Goal: Navigation & Orientation: Find specific page/section

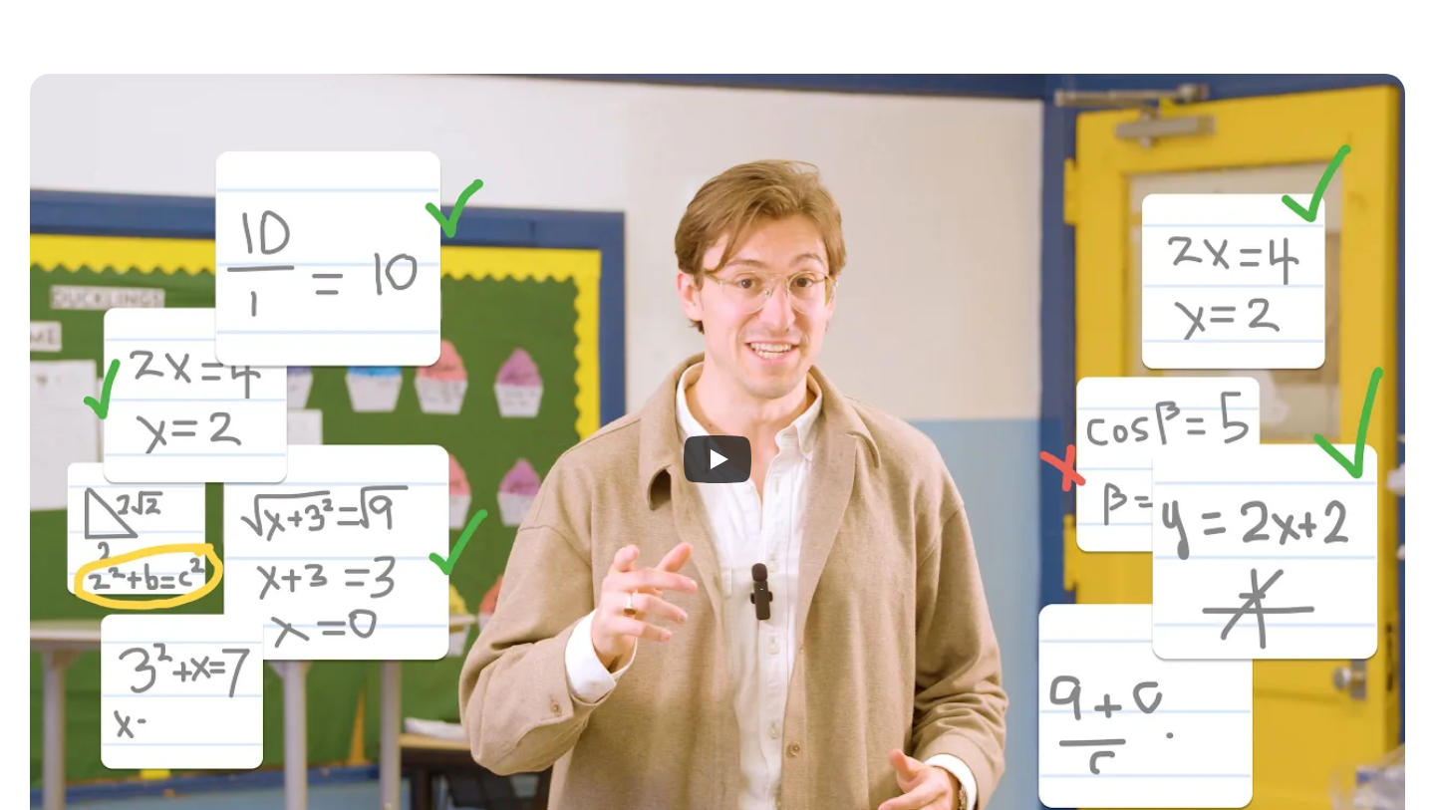
scroll to position [499, 0]
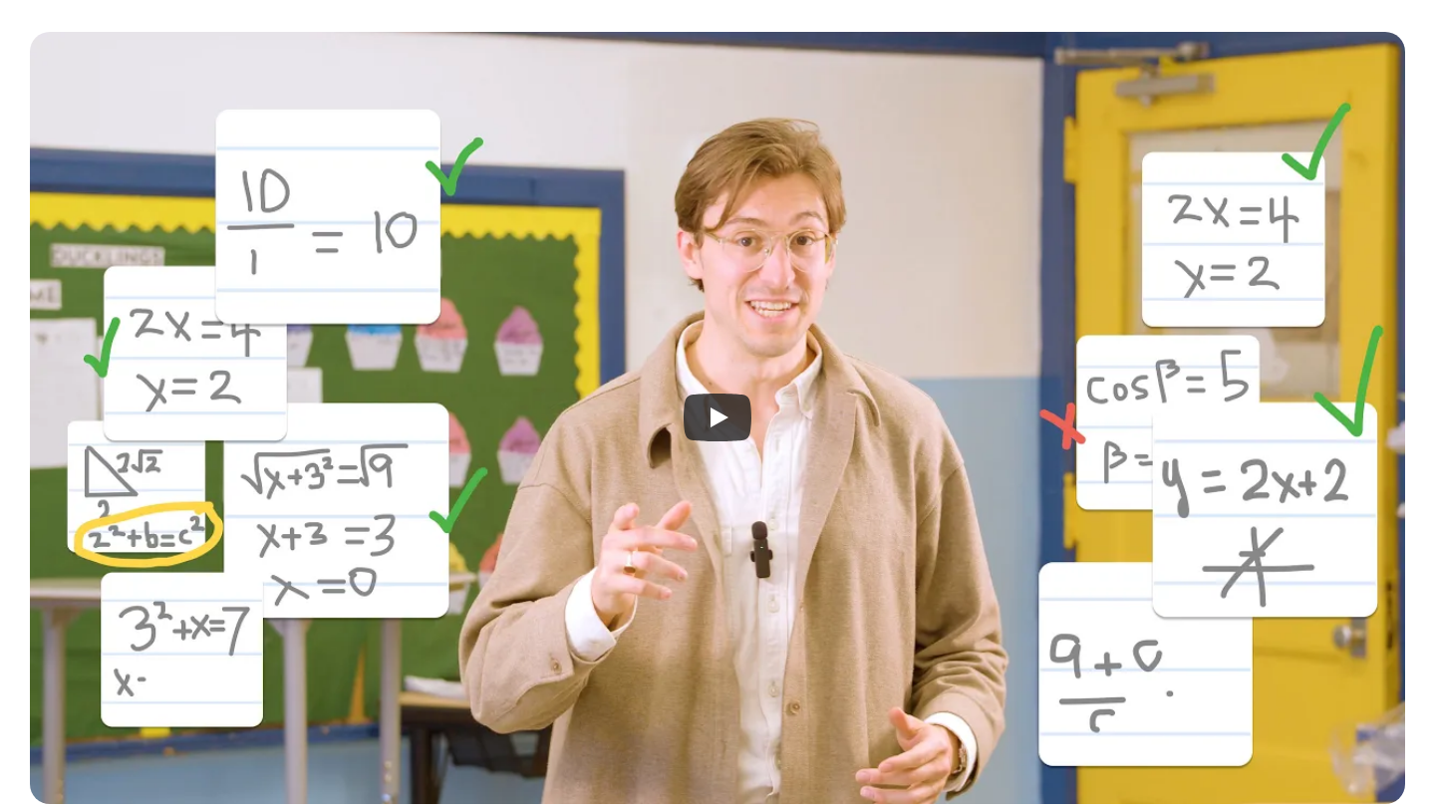
click at [721, 416] on icon "Play" at bounding box center [719, 418] width 18 height 20
click at [710, 410] on icon "Play" at bounding box center [719, 418] width 18 height 20
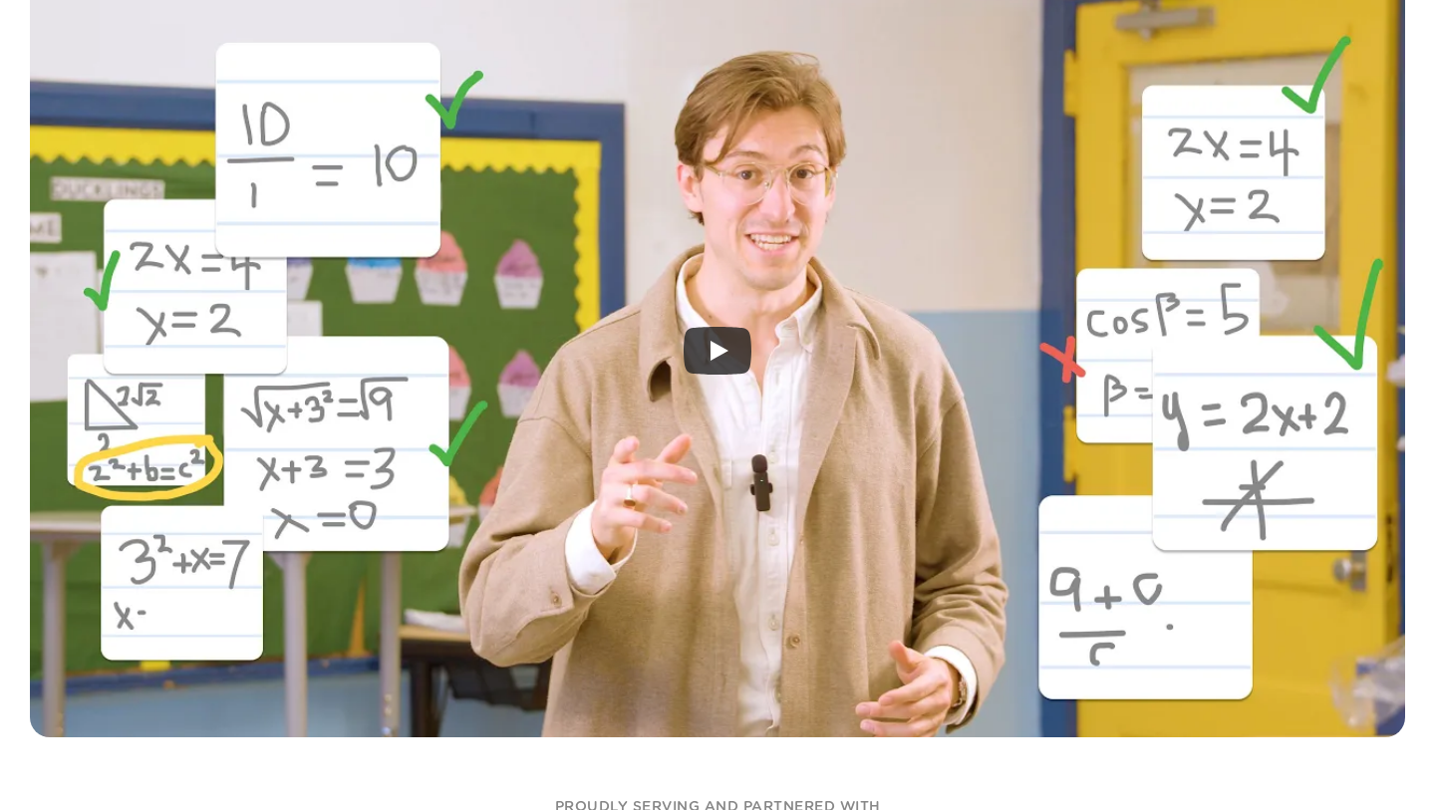
scroll to position [554, 0]
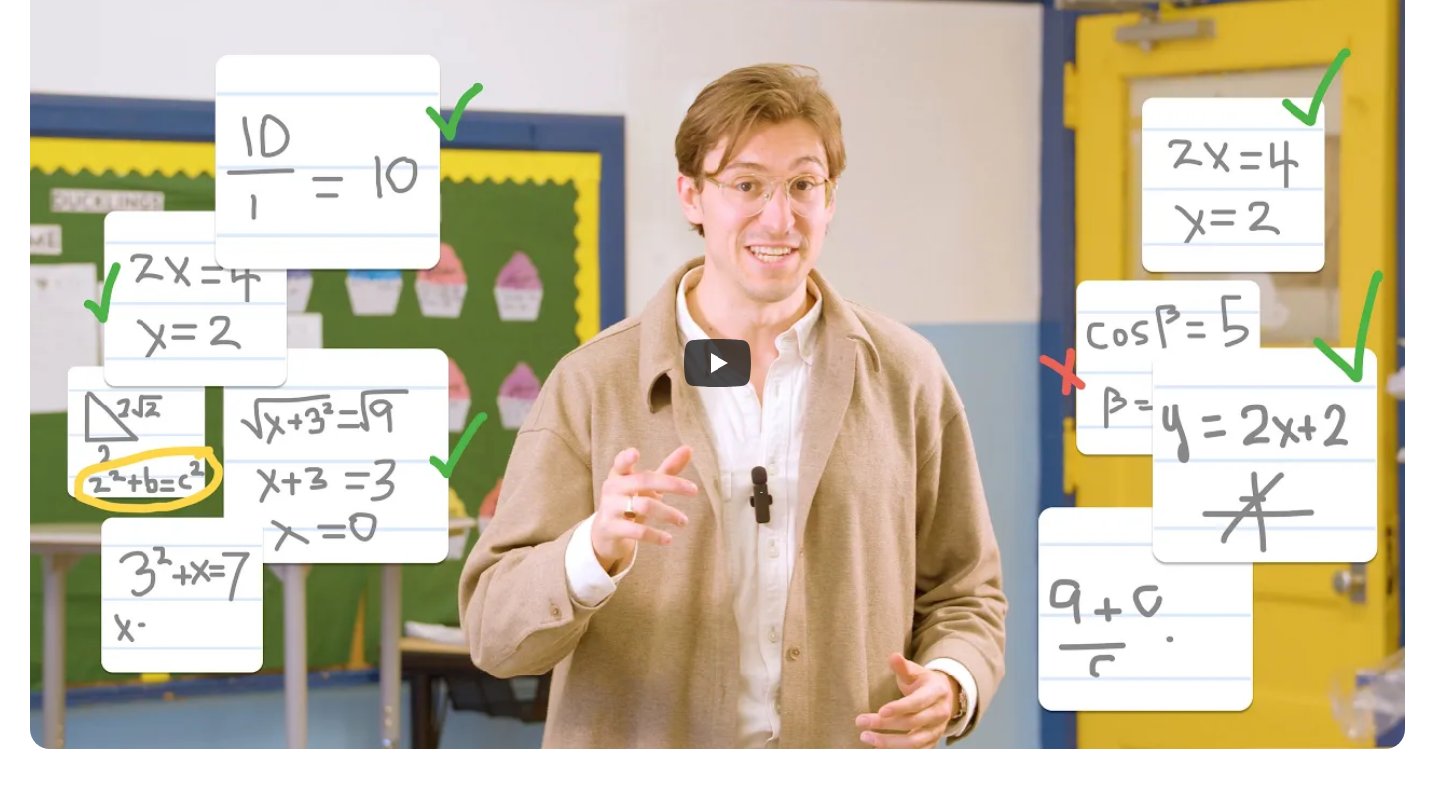
click at [724, 365] on icon "Play" at bounding box center [719, 363] width 18 height 20
click at [763, 297] on div at bounding box center [717, 363] width 1375 height 772
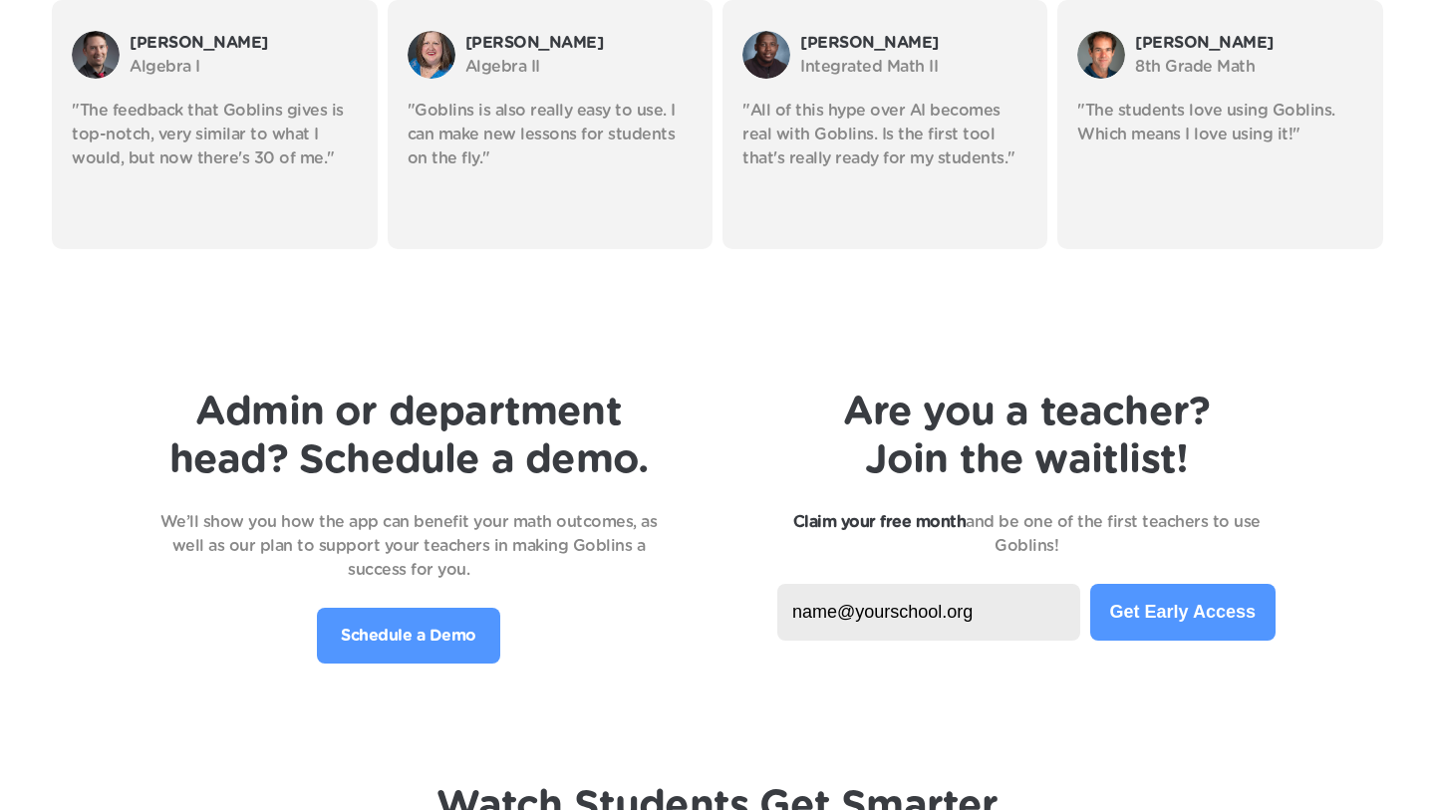
scroll to position [3944, 0]
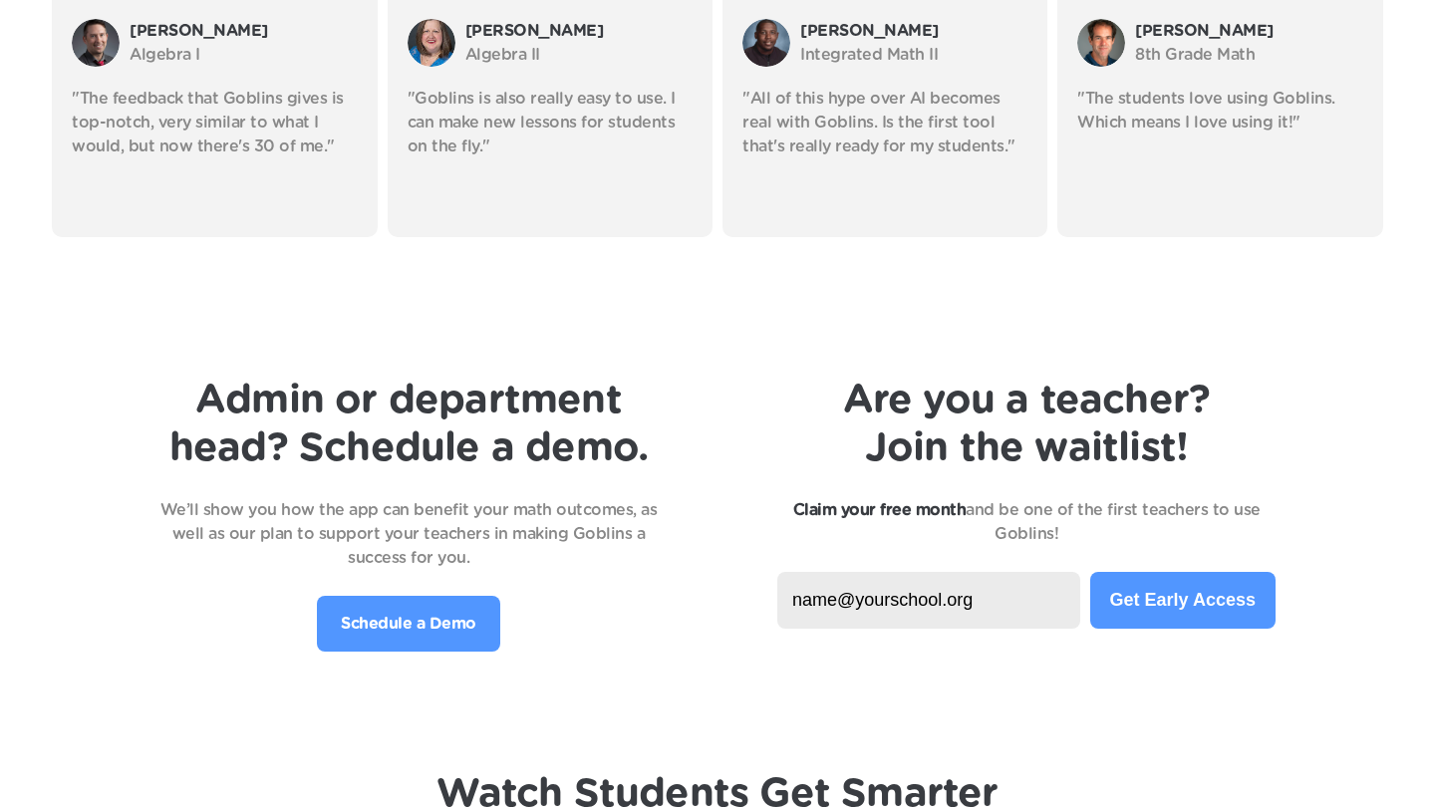
click at [438, 612] on p "Schedule a Demo" at bounding box center [409, 624] width 136 height 24
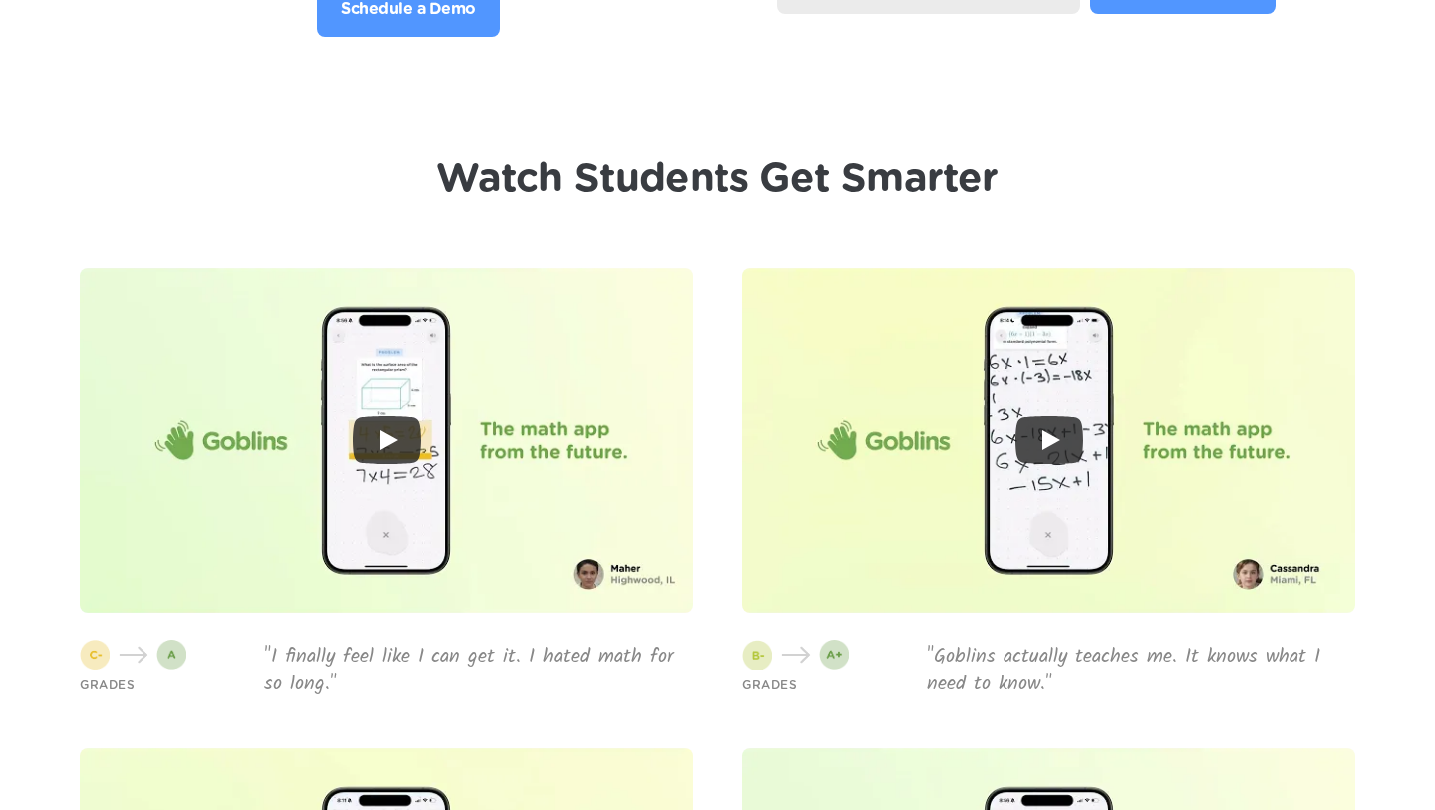
scroll to position [4562, 0]
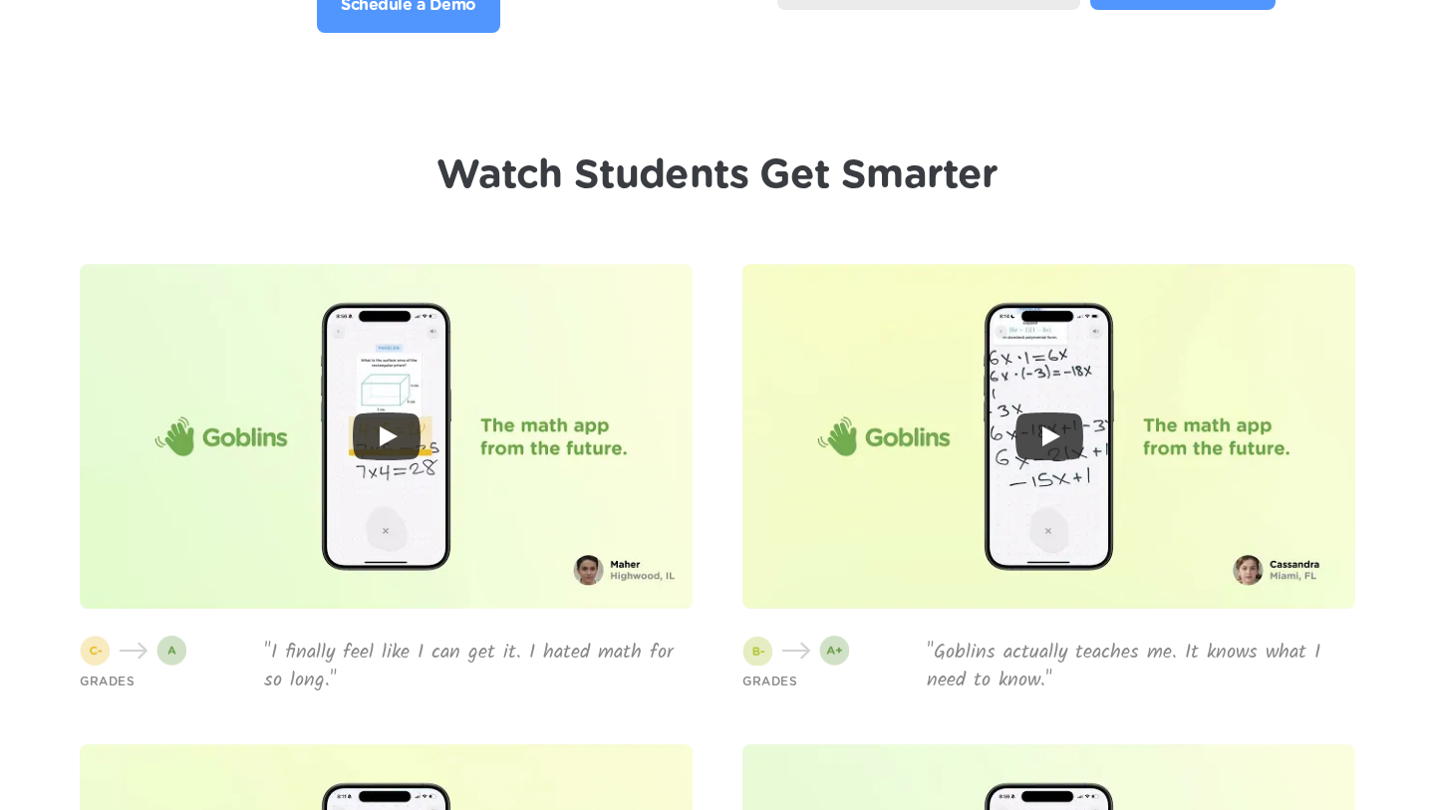
click at [396, 422] on icon "Play" at bounding box center [387, 436] width 68 height 48
click at [392, 426] on icon "Play" at bounding box center [389, 436] width 18 height 20
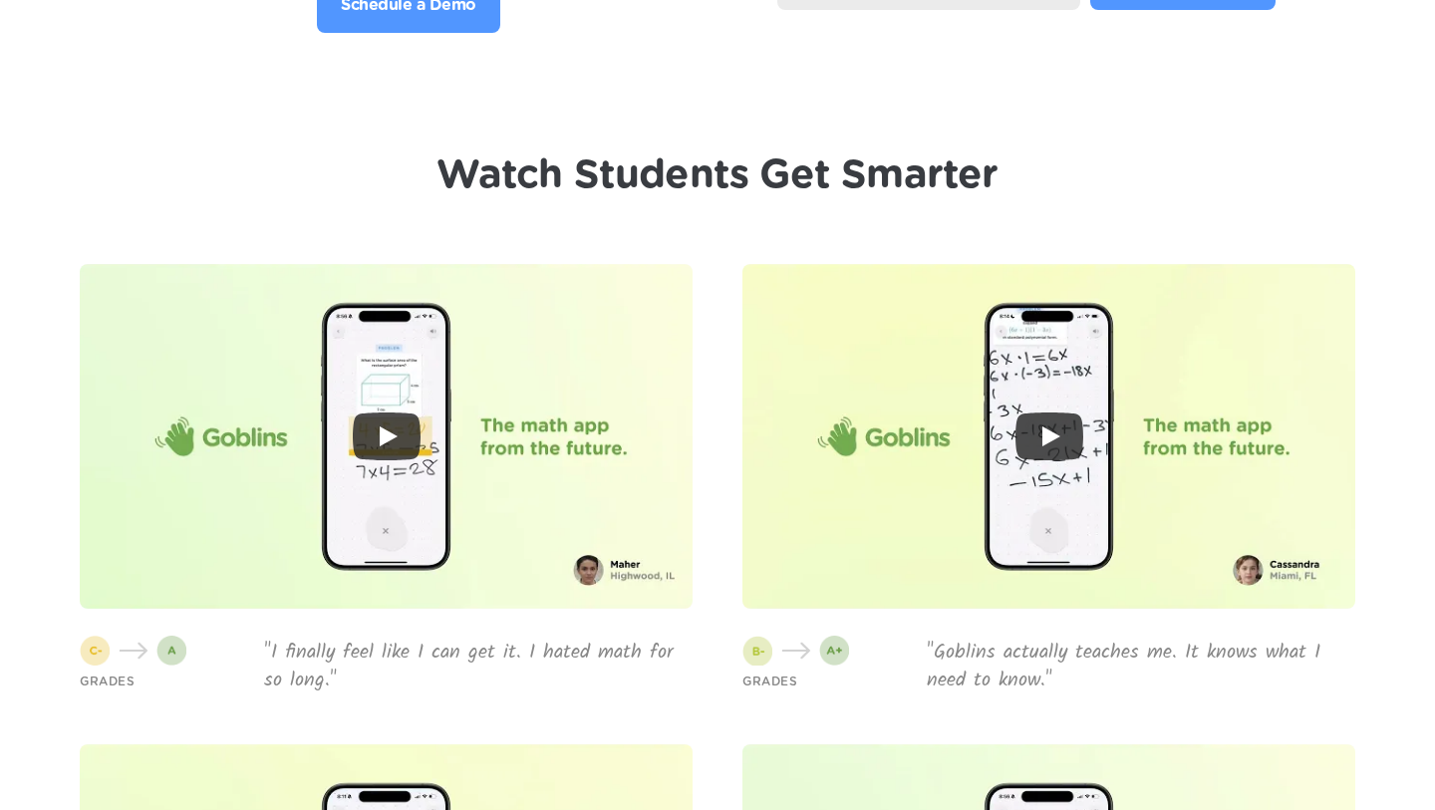
click at [425, 434] on div at bounding box center [386, 436] width 613 height 345
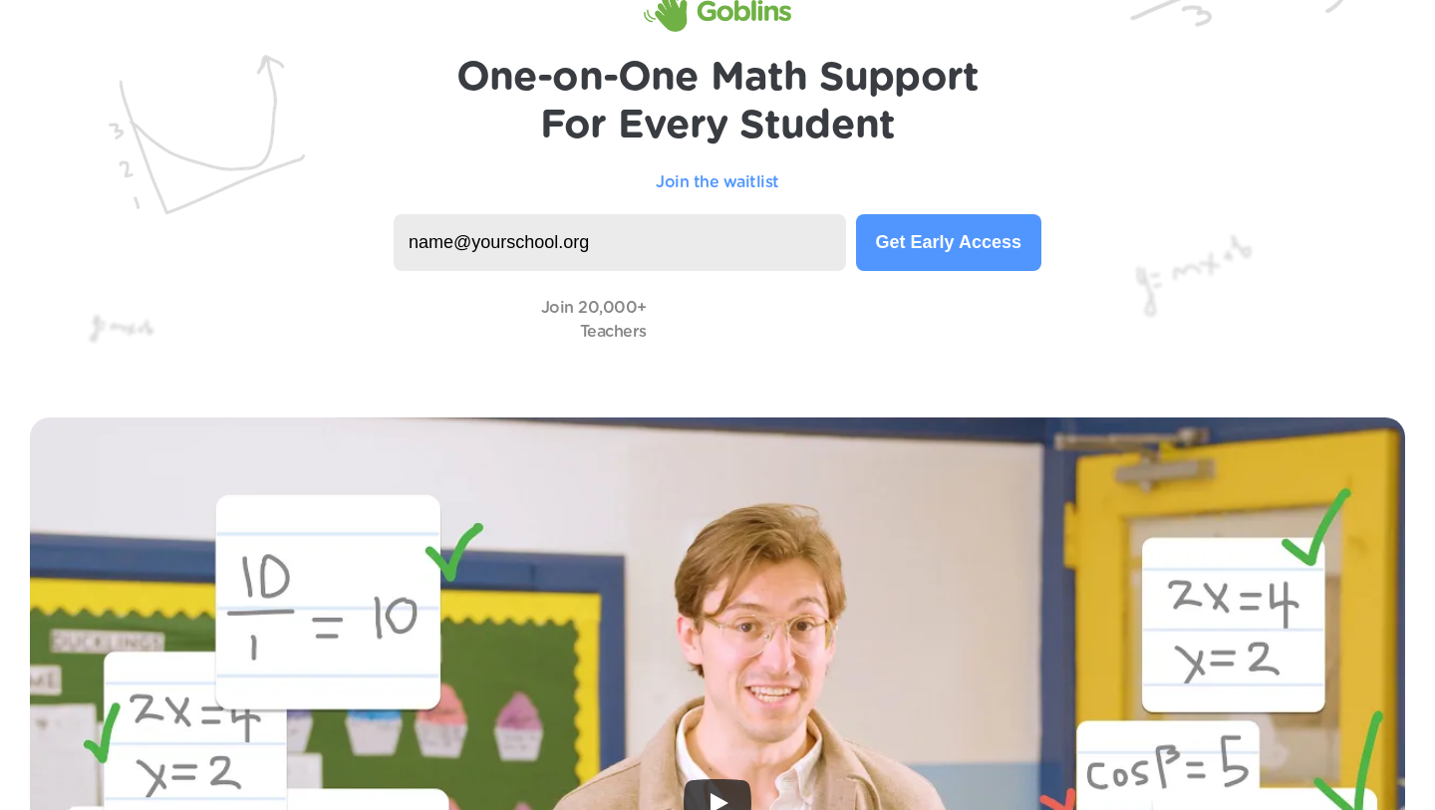
scroll to position [0, 0]
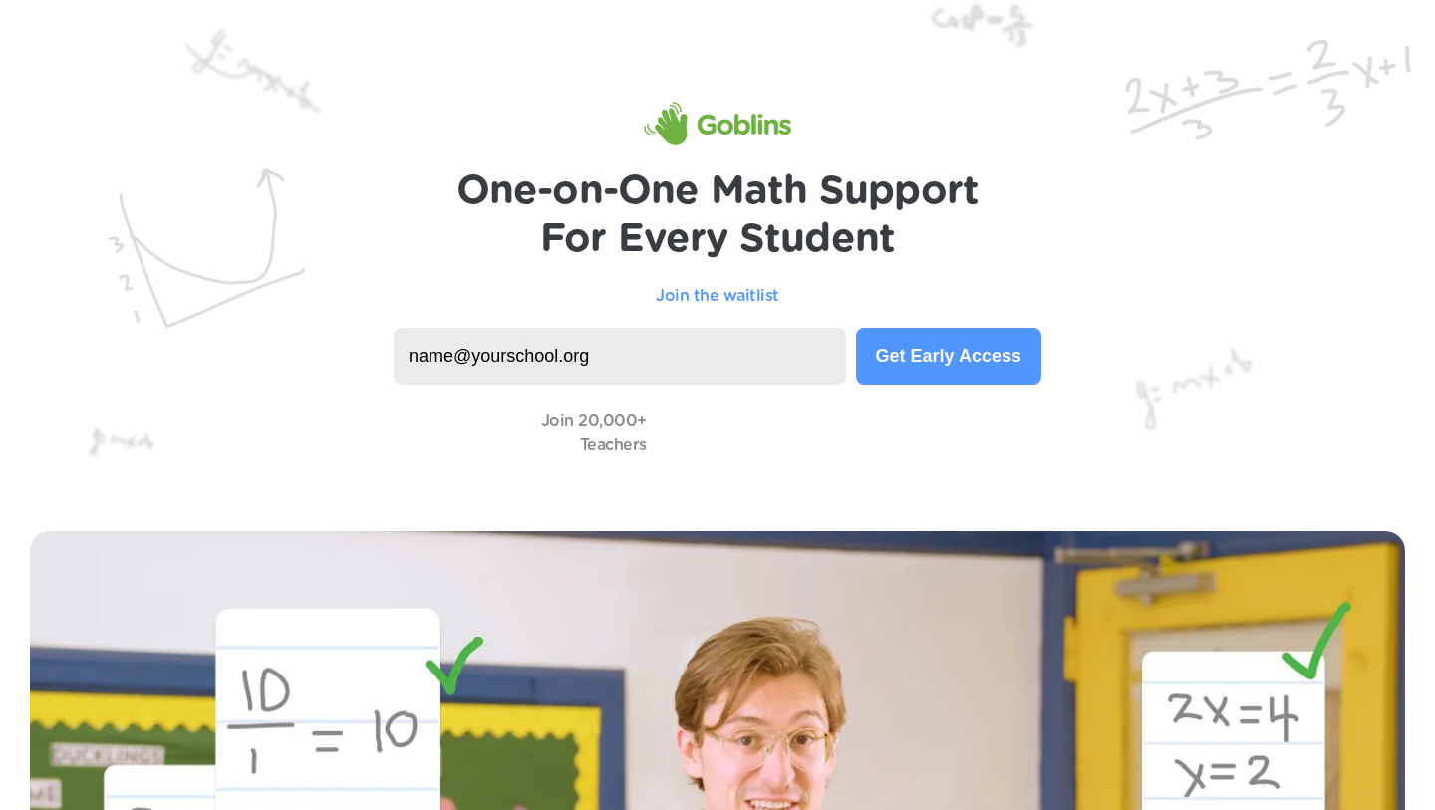
click at [691, 351] on input at bounding box center [620, 356] width 452 height 57
click at [1234, 68] on img at bounding box center [717, 250] width 1435 height 501
click at [947, 366] on button "Get Early Access" at bounding box center [948, 356] width 185 height 57
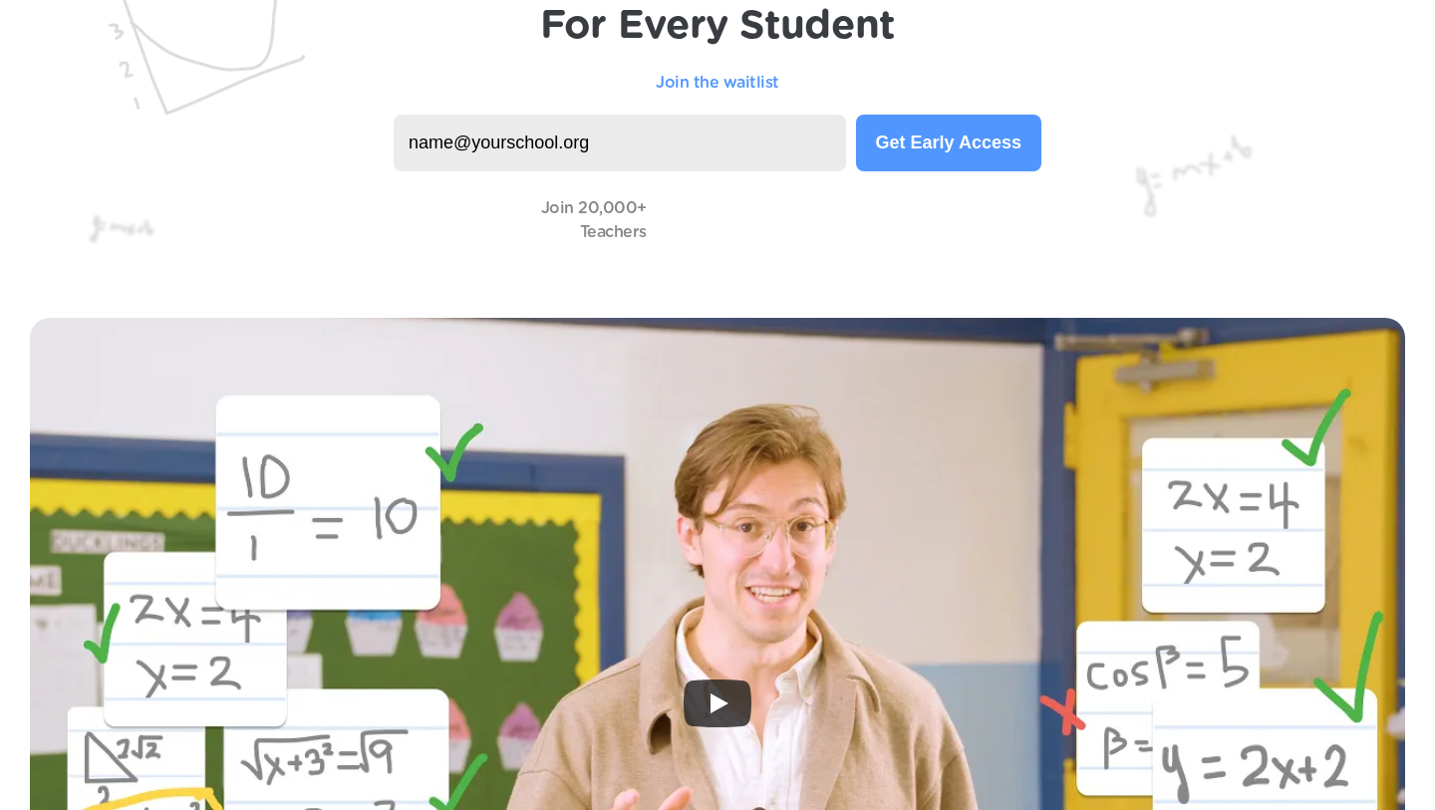
scroll to position [265, 0]
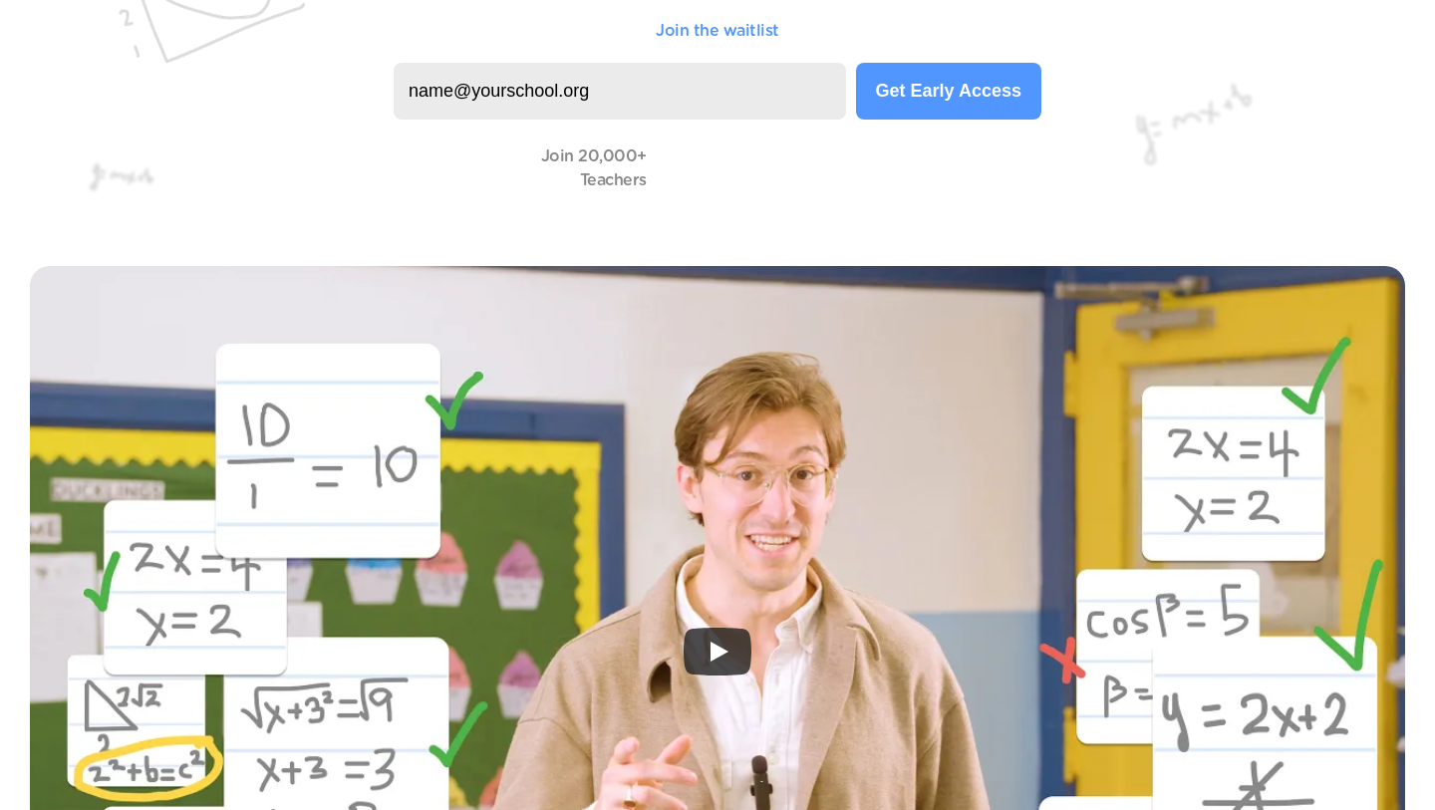
click at [835, 483] on div at bounding box center [717, 652] width 1375 height 772
